Goal: Task Accomplishment & Management: Use online tool/utility

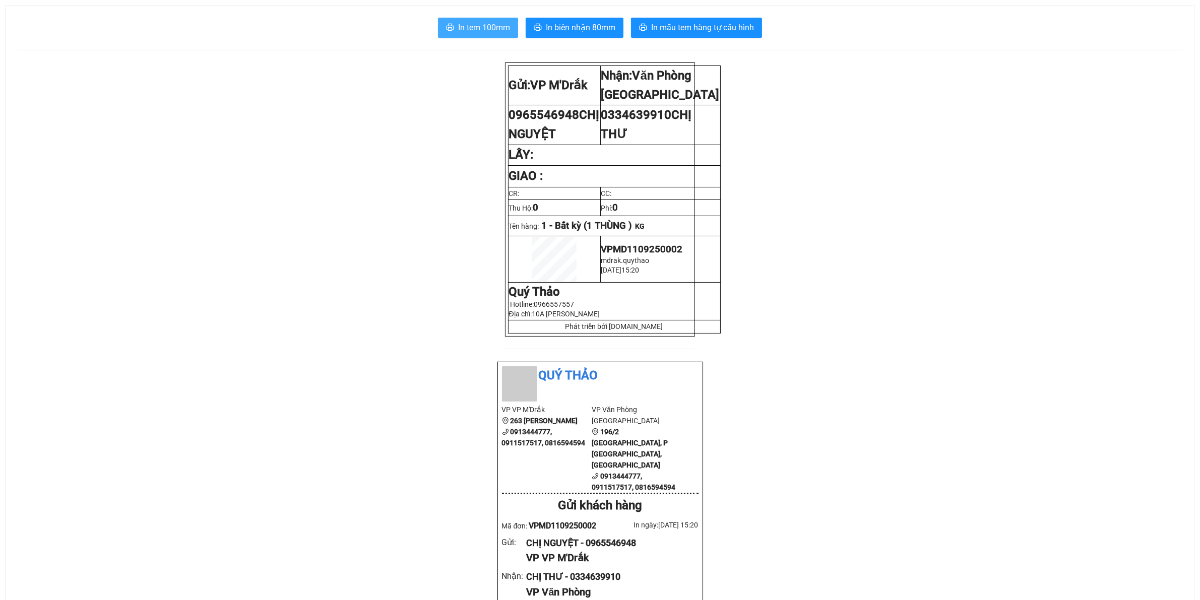
click at [477, 30] on span "In tem 100mm" at bounding box center [484, 27] width 52 height 13
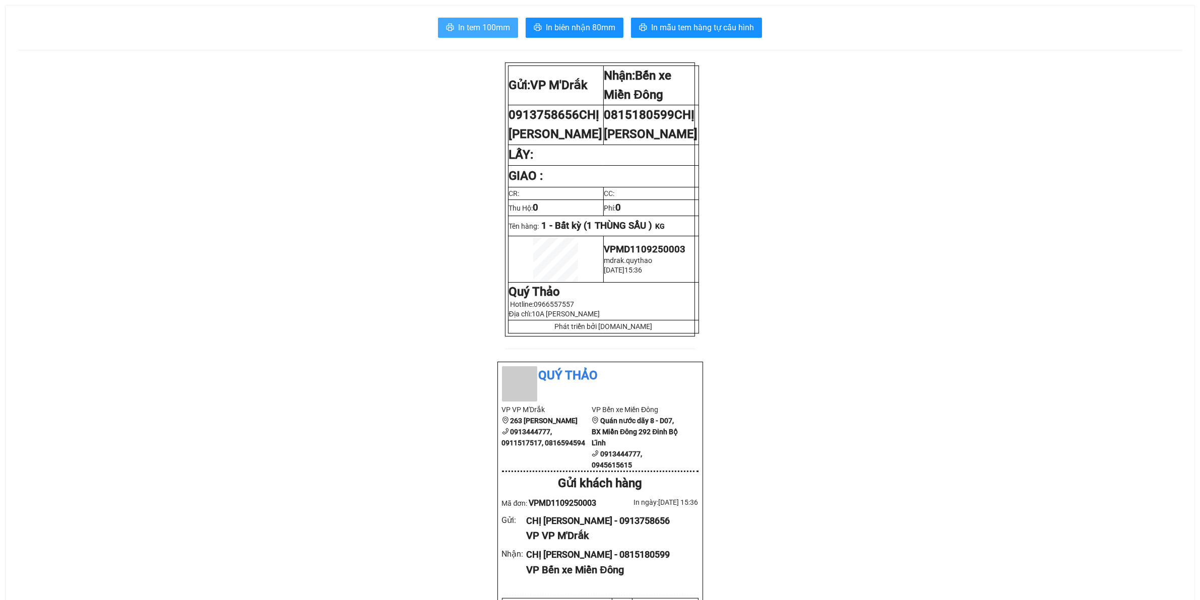
click at [487, 28] on span "In tem 100mm" at bounding box center [484, 27] width 52 height 13
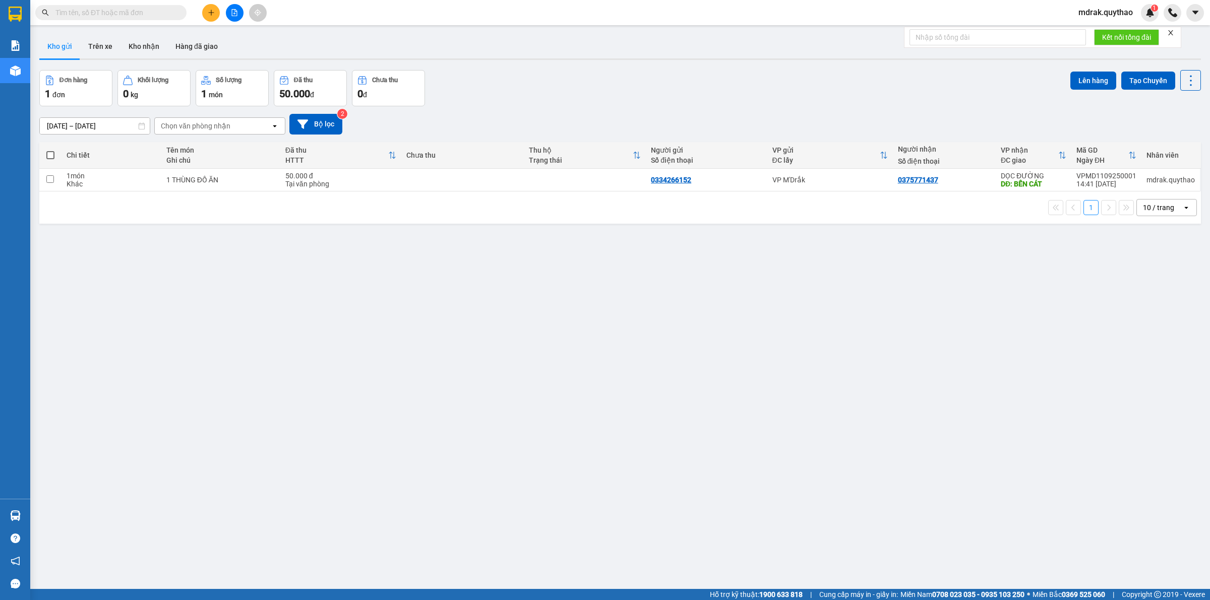
click at [240, 13] on button at bounding box center [235, 13] width 18 height 18
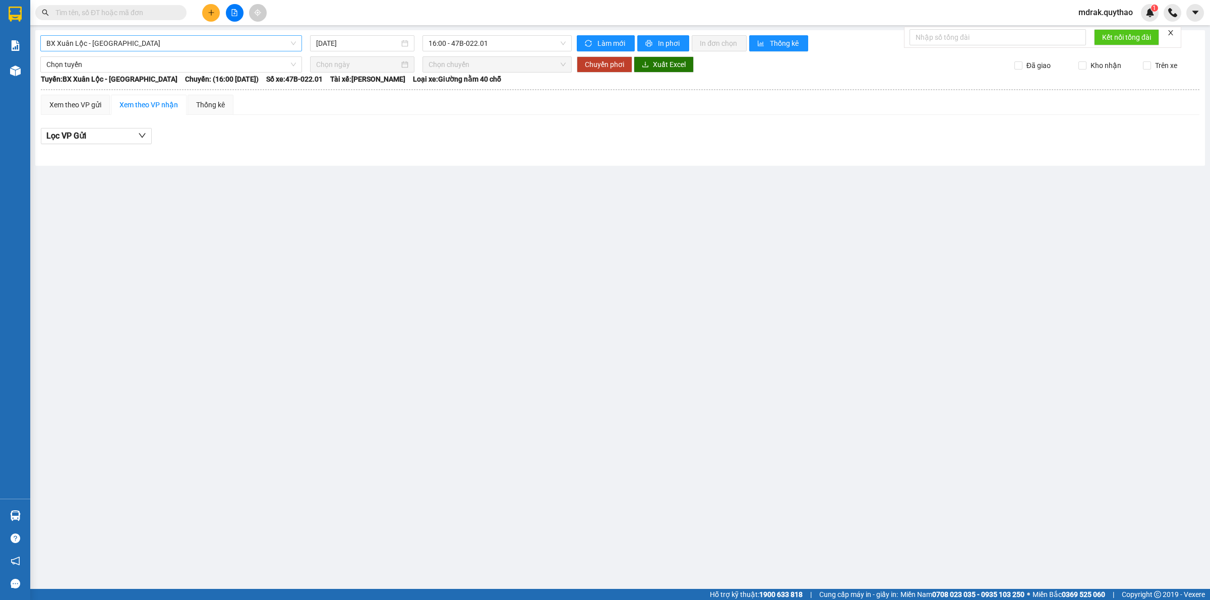
click at [175, 45] on span "BX Xuân Lộc - [GEOGRAPHIC_DATA]" at bounding box center [171, 43] width 250 height 15
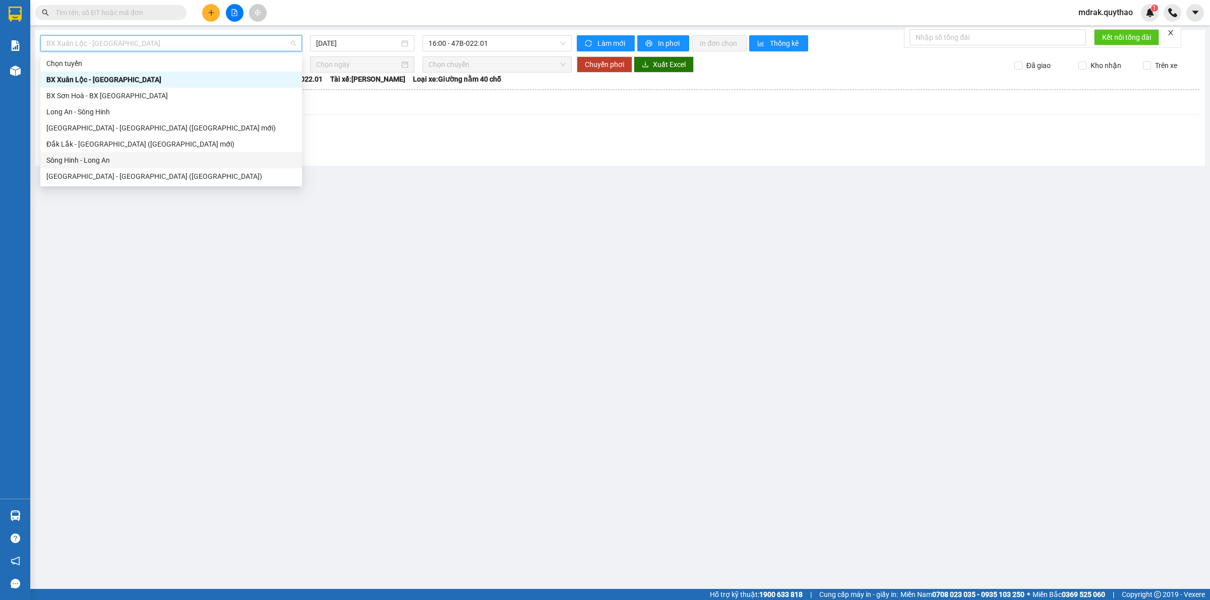
scroll to position [63, 0]
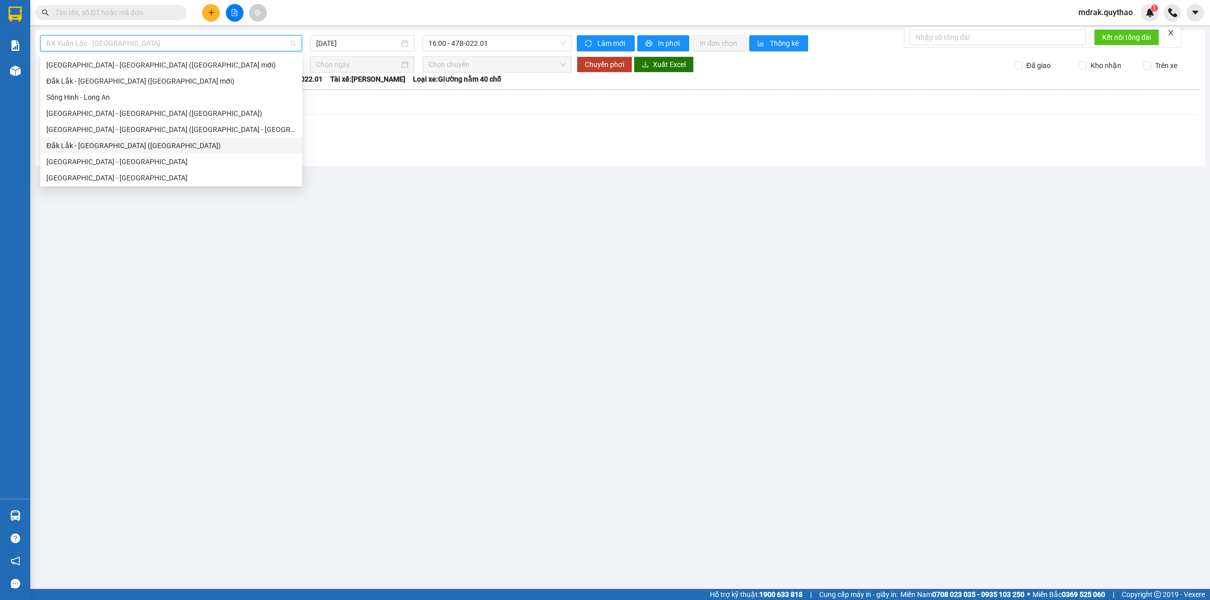
click at [125, 142] on div "Đắk Lắk - [GEOGRAPHIC_DATA] ([GEOGRAPHIC_DATA])" at bounding box center [171, 145] width 250 height 11
type input "[DATE]"
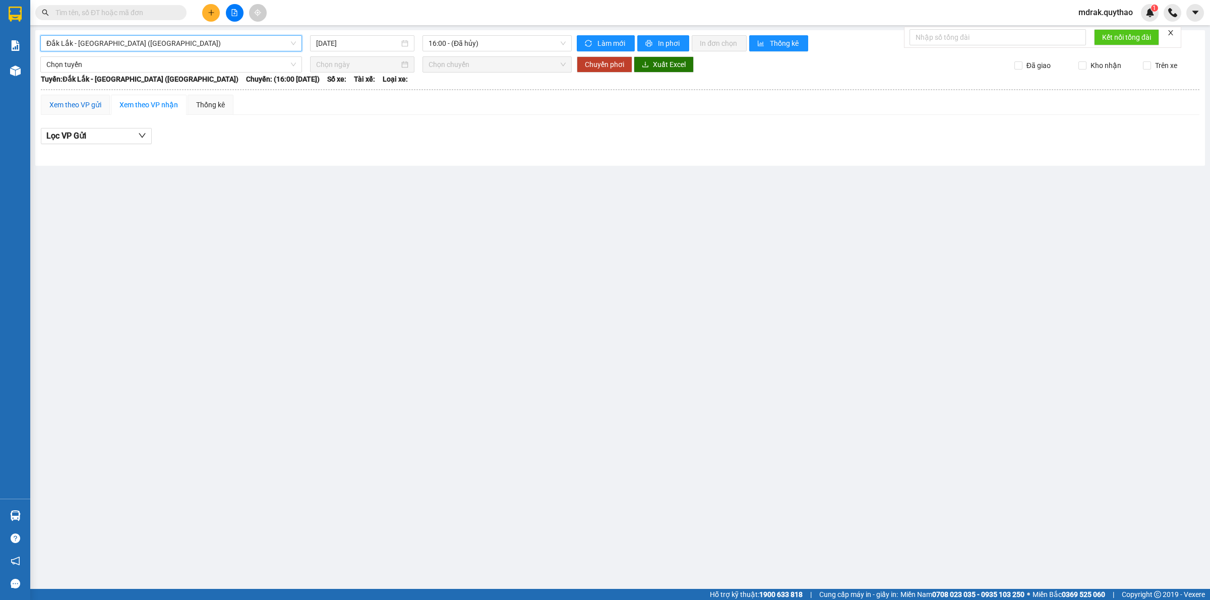
click at [94, 102] on div "Xem theo VP gửi" at bounding box center [75, 104] width 52 height 11
click at [124, 136] on button "Lọc VP nhận" at bounding box center [96, 136] width 111 height 16
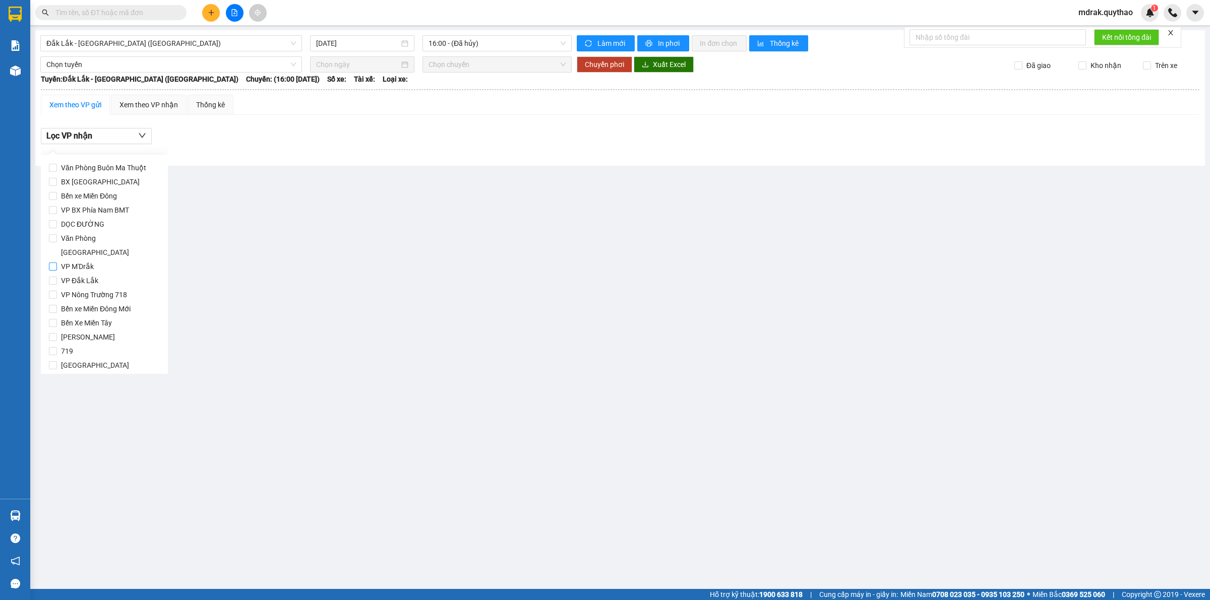
click at [121, 260] on label "VP M'Drắk" at bounding box center [104, 267] width 111 height 14
click at [57, 263] on input "VP M'Drắk" at bounding box center [53, 267] width 8 height 8
checkbox input "true"
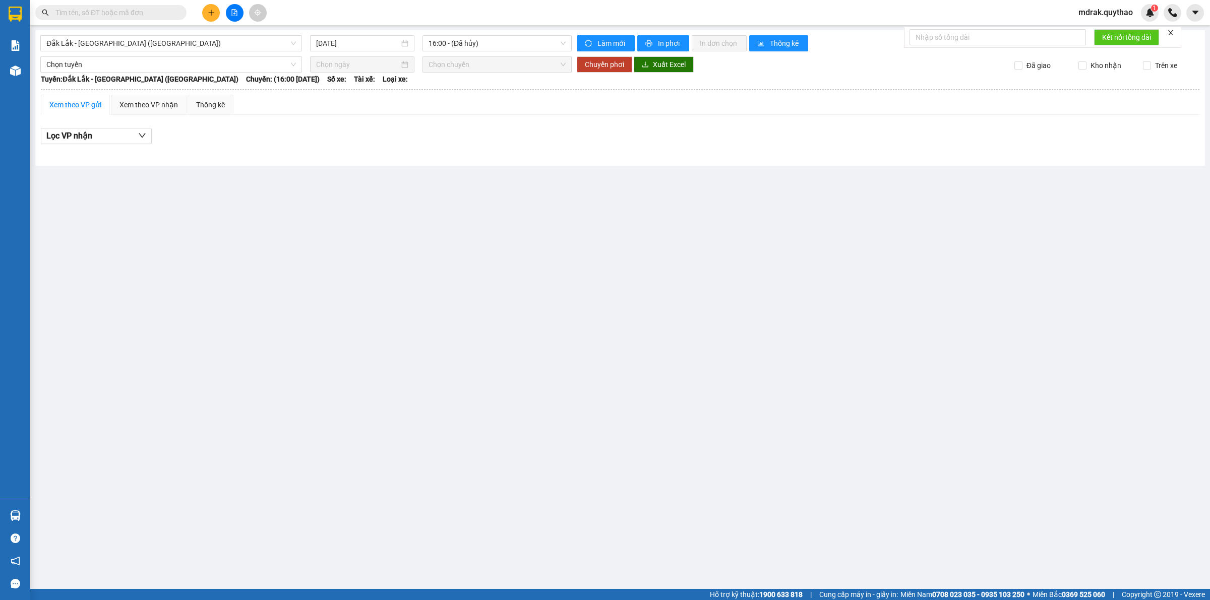
click at [480, 242] on main "[GEOGRAPHIC_DATA] - [GEOGRAPHIC_DATA] ([GEOGRAPHIC_DATA]) [DATE] 16:00 - (Đã hủ…" at bounding box center [605, 294] width 1210 height 589
click at [157, 11] on input "text" at bounding box center [114, 12] width 119 height 11
click at [145, 39] on span "Đắk Lắk - [GEOGRAPHIC_DATA] ([GEOGRAPHIC_DATA])" at bounding box center [171, 43] width 250 height 15
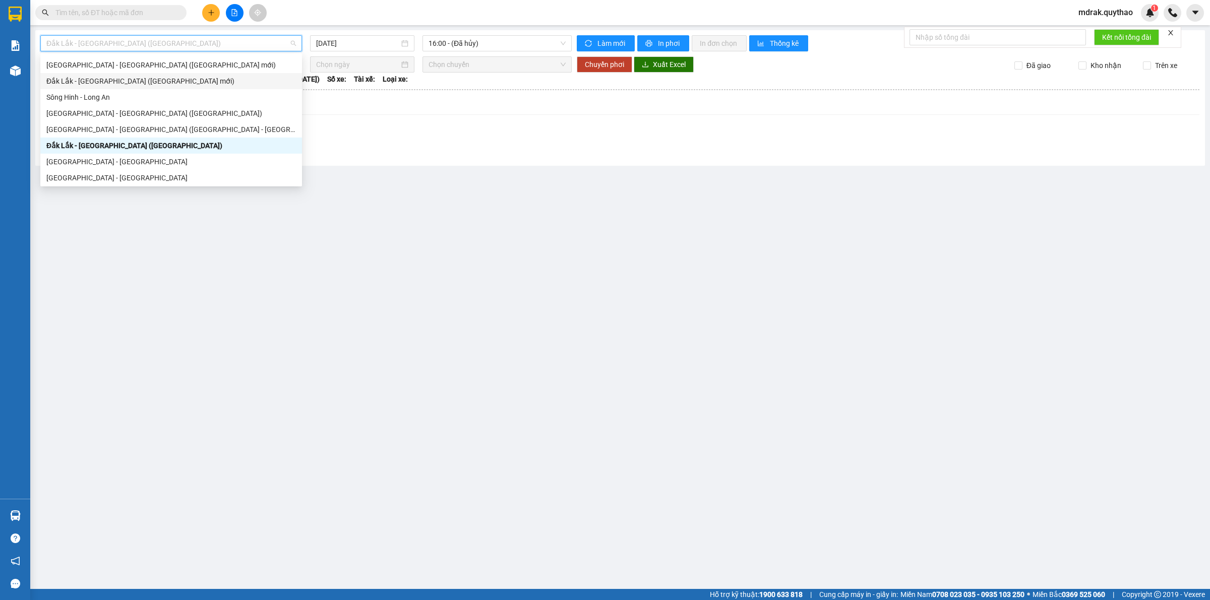
click at [134, 82] on div "Đắk Lắk - [GEOGRAPHIC_DATA] ([GEOGRAPHIC_DATA] mới)" at bounding box center [171, 81] width 250 height 11
type input "[DATE]"
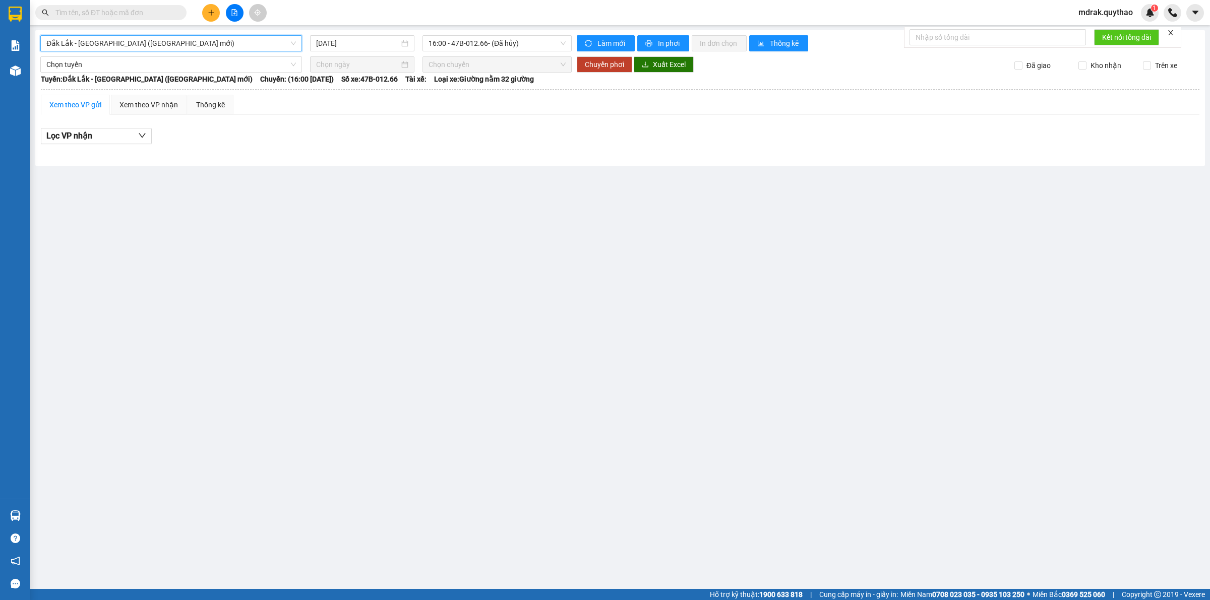
click at [175, 42] on span "Đắk Lắk - Sài Gòn (BXMĐ mới)" at bounding box center [171, 43] width 250 height 15
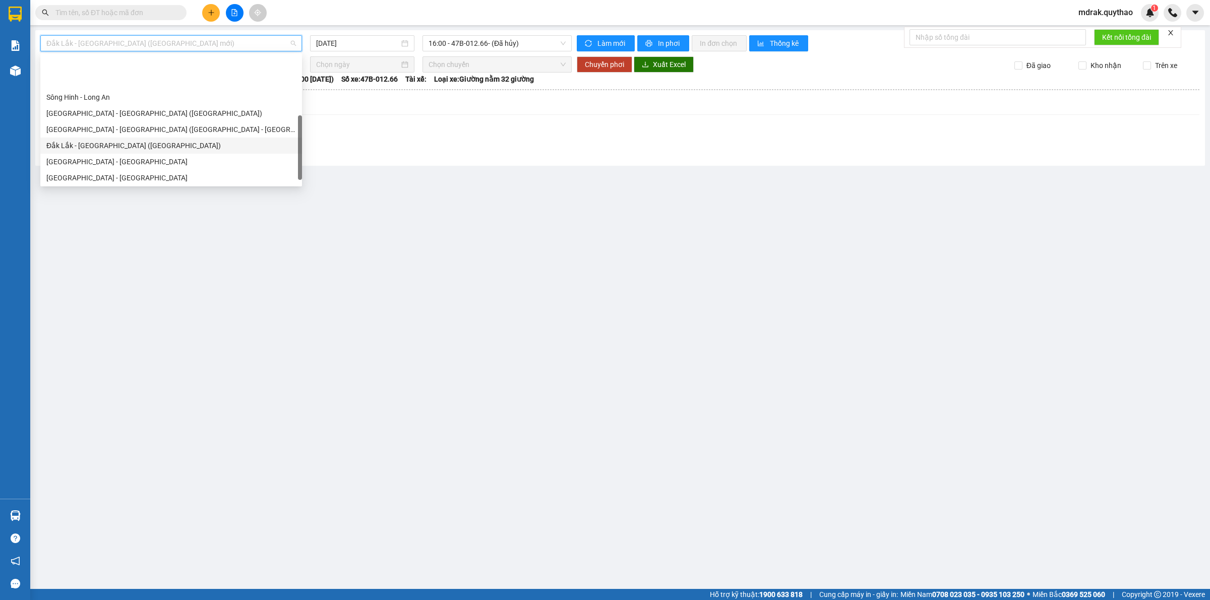
scroll to position [104, 0]
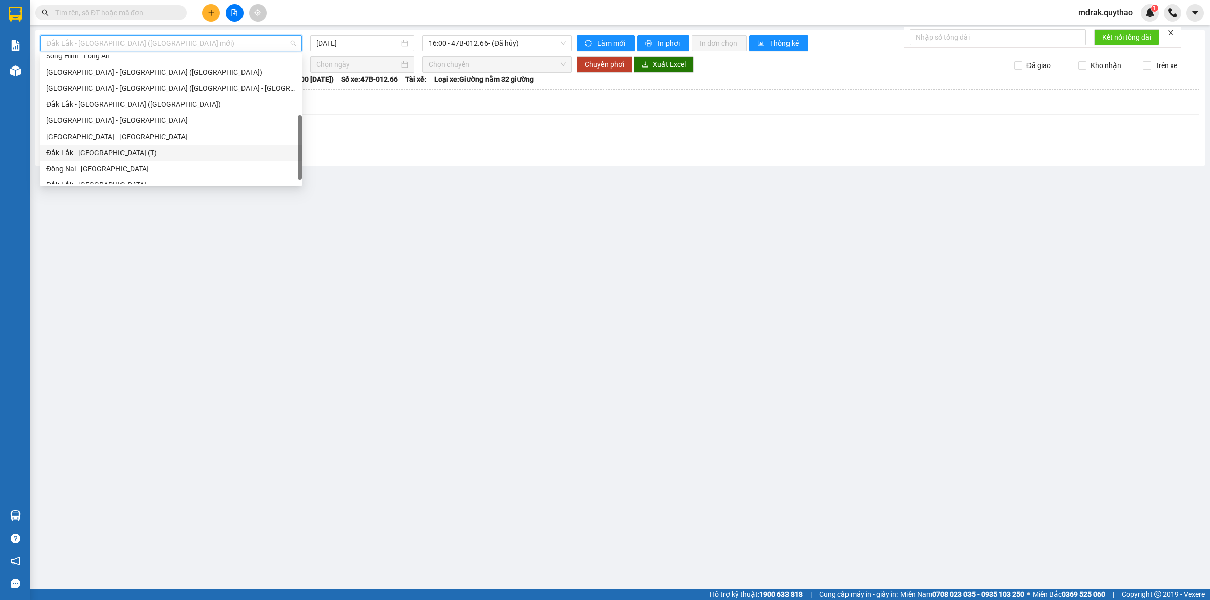
click at [117, 154] on div "Đắk Lắk - Sài Gòn (T)" at bounding box center [171, 152] width 250 height 11
type input "[DATE]"
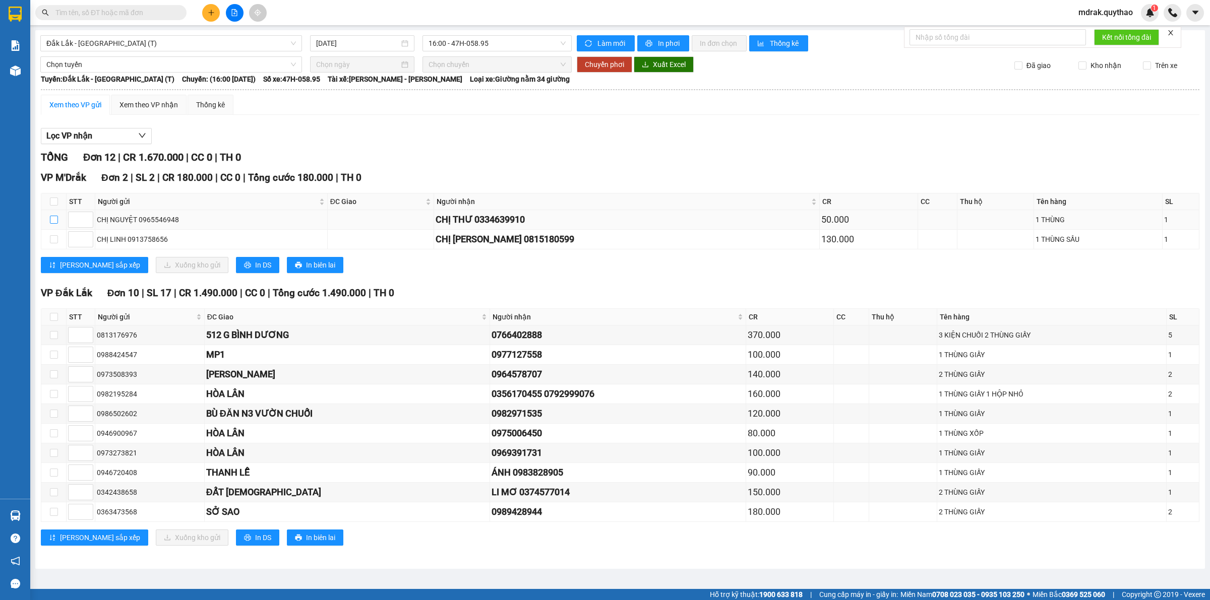
click at [52, 220] on input "checkbox" at bounding box center [54, 220] width 8 height 8
checkbox input "true"
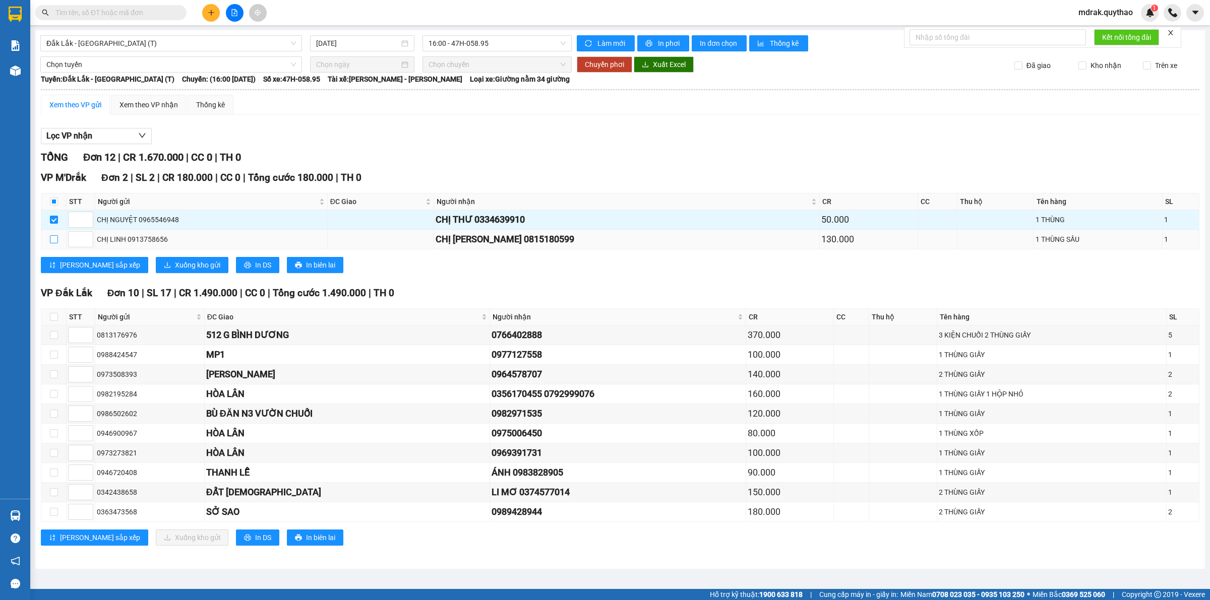
click at [56, 243] on input "checkbox" at bounding box center [54, 239] width 8 height 8
checkbox input "true"
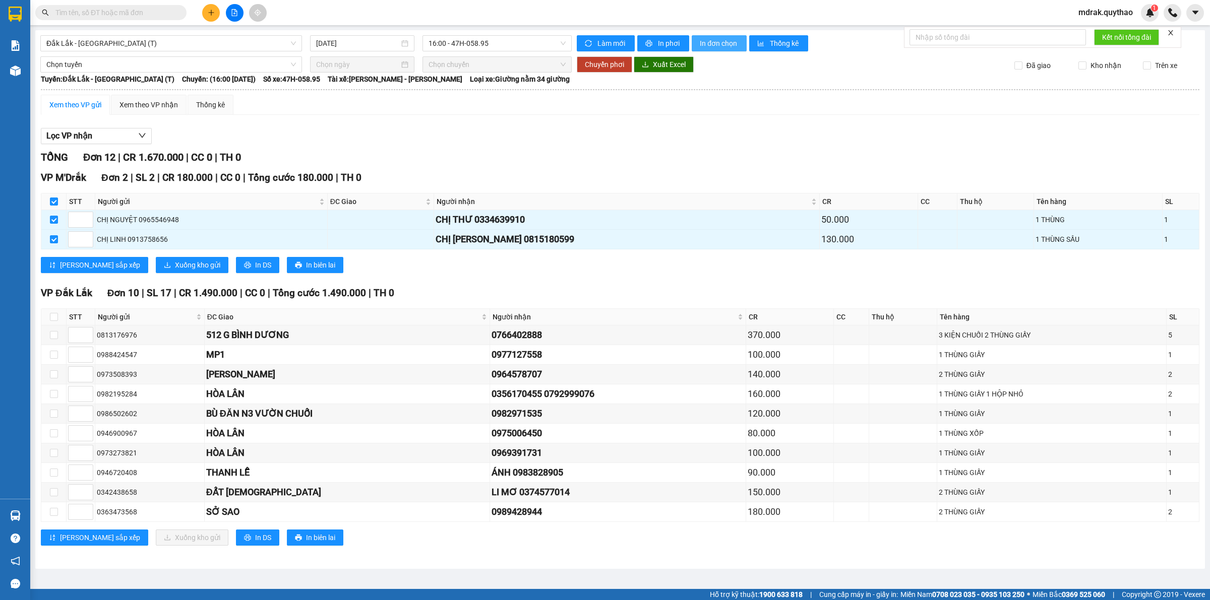
click at [722, 47] on span "In đơn chọn" at bounding box center [719, 43] width 39 height 11
click at [127, 9] on input "text" at bounding box center [114, 12] width 119 height 11
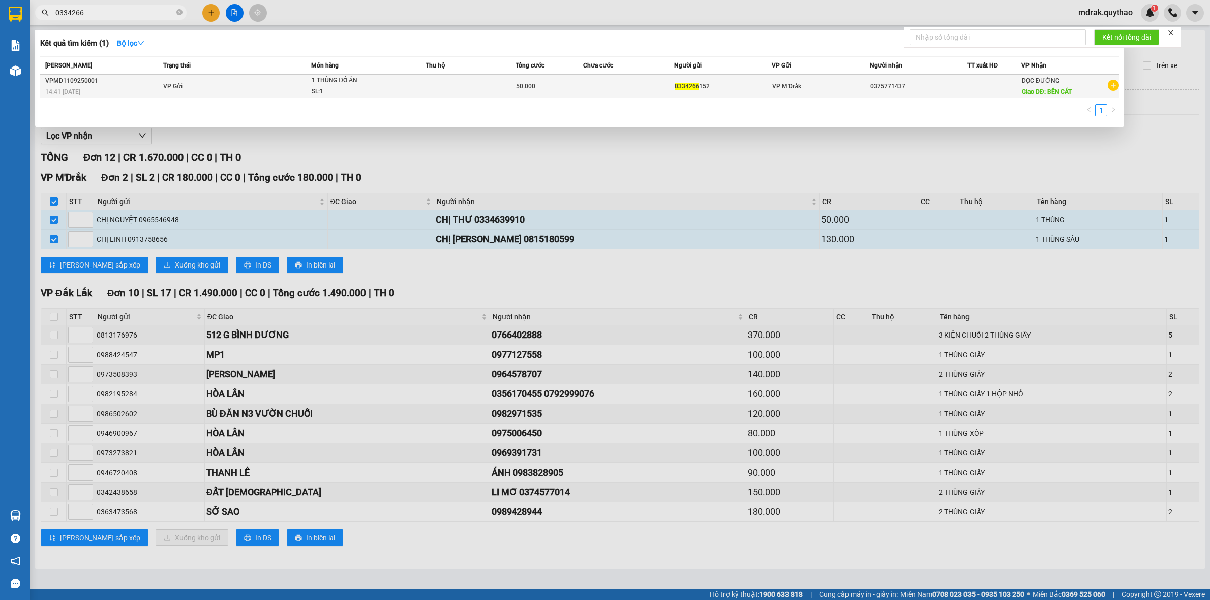
type input "0334266"
click at [367, 86] on div "SL: 1" at bounding box center [350, 91] width 76 height 11
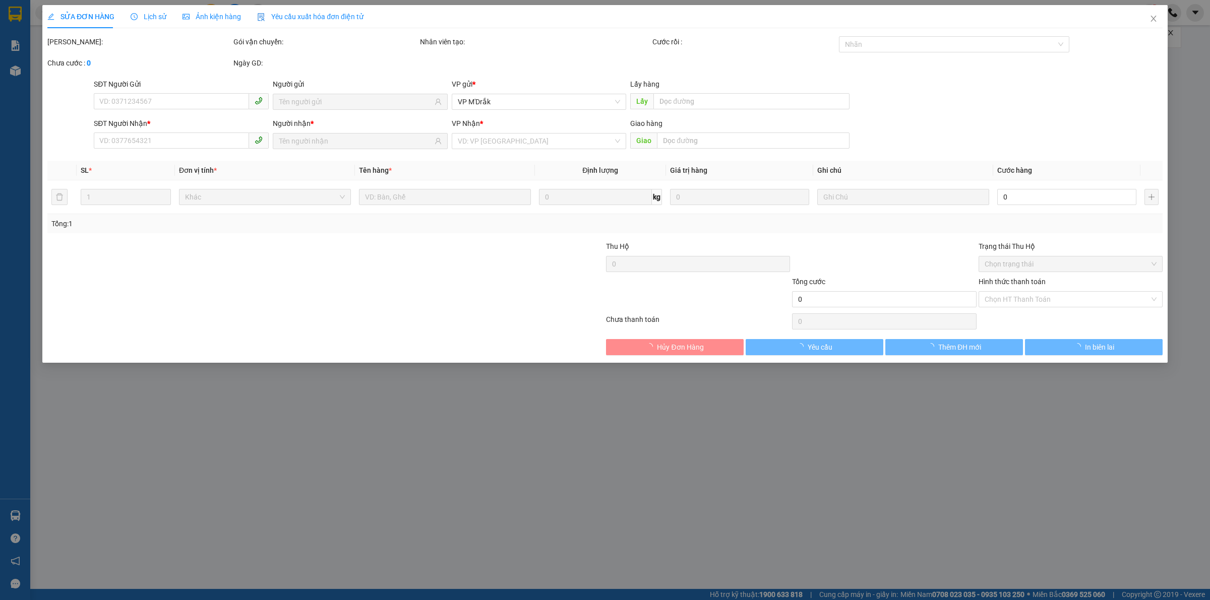
type input "0334266152"
type input "0375771437"
type input "BẾN CÁT"
type input "50.000"
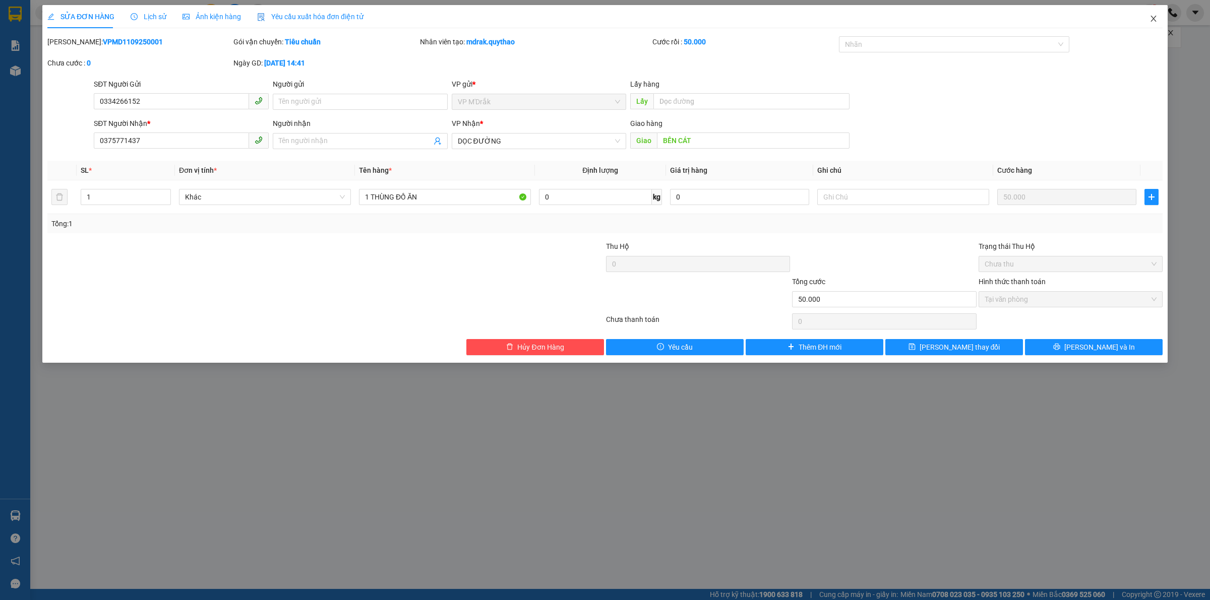
click at [1155, 17] on icon "close" at bounding box center [1153, 19] width 8 height 8
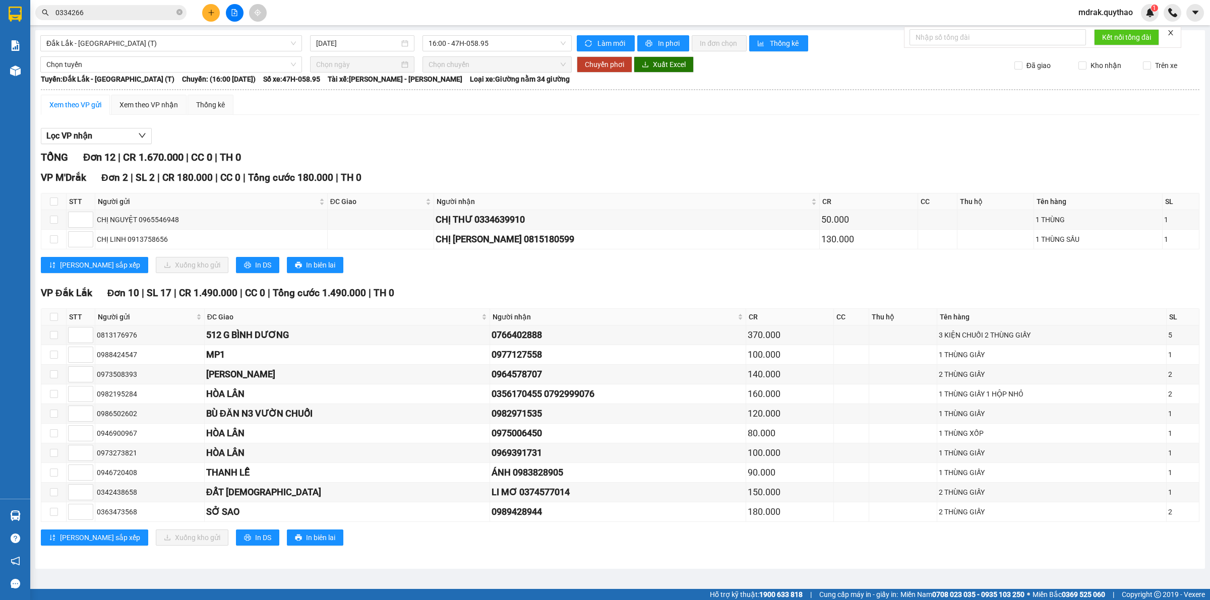
click at [140, 11] on input "0334266" at bounding box center [114, 12] width 119 height 11
